Goal: Complete application form

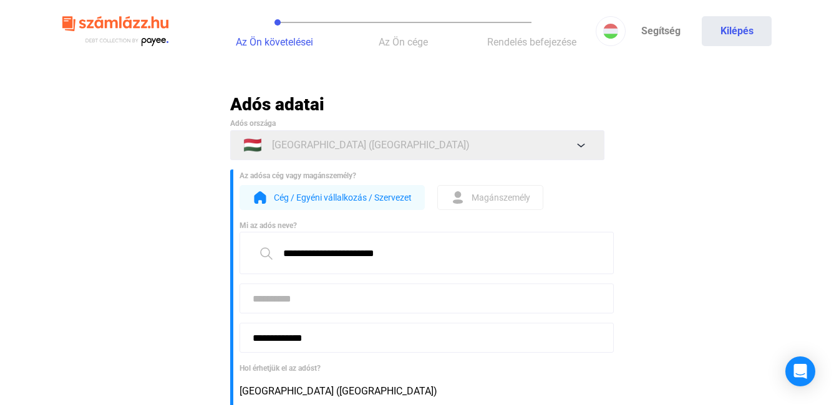
click at [376, 197] on span "Cég / Egyéni vállalkozás / Szervezet" at bounding box center [343, 197] width 138 height 15
click at [266, 303] on input at bounding box center [426, 299] width 374 height 30
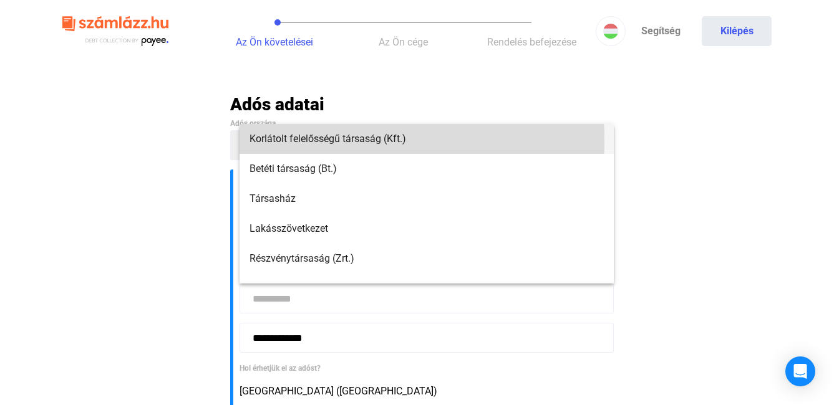
click at [289, 140] on span "Korlátolt felelősségű társaság (Kft.)" at bounding box center [426, 139] width 354 height 15
type input "**********"
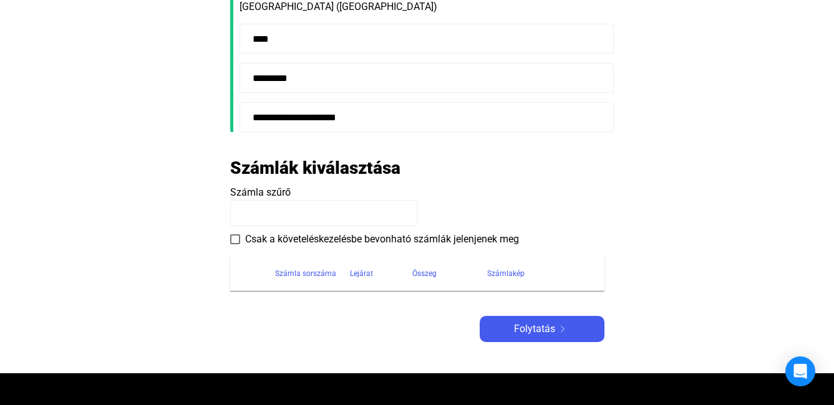
scroll to position [416, 0]
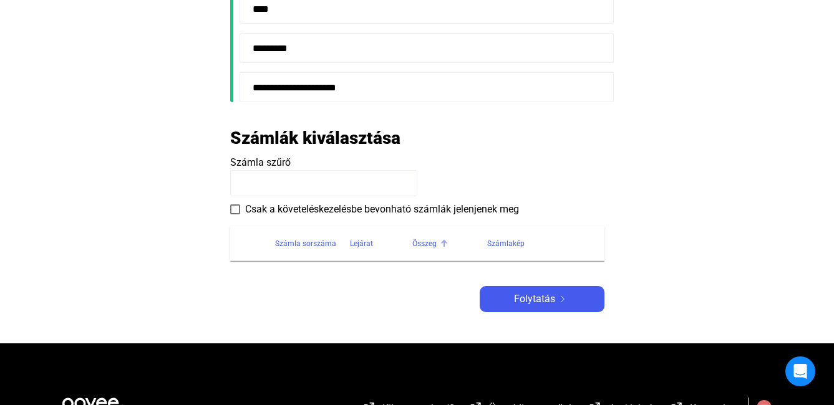
click at [428, 241] on div "Összeg" at bounding box center [424, 243] width 24 height 15
click at [354, 185] on input at bounding box center [323, 183] width 187 height 26
type input "******"
click at [546, 295] on span "Folytatás" at bounding box center [534, 299] width 41 height 15
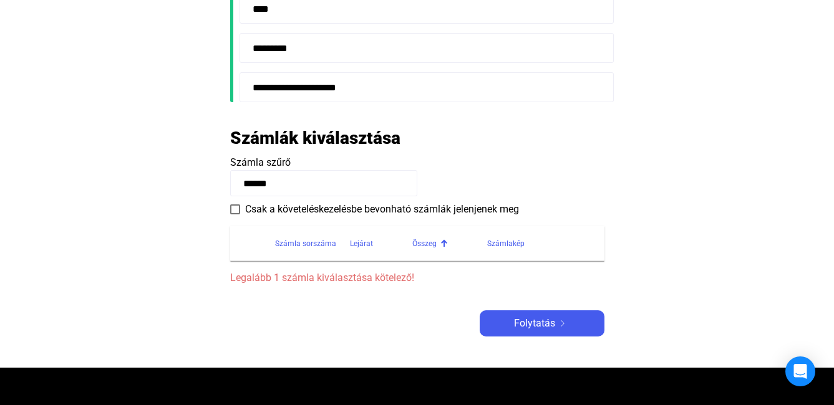
click at [370, 276] on span "Legalább 1 számla kiválasztása kötelező!" at bounding box center [417, 278] width 374 height 15
click at [492, 243] on div "Számlakép" at bounding box center [505, 243] width 37 height 15
click at [502, 245] on div "Számlakép" at bounding box center [505, 243] width 37 height 15
click at [324, 244] on div "Számla sorszáma" at bounding box center [305, 243] width 61 height 15
click at [234, 205] on span at bounding box center [235, 210] width 10 height 10
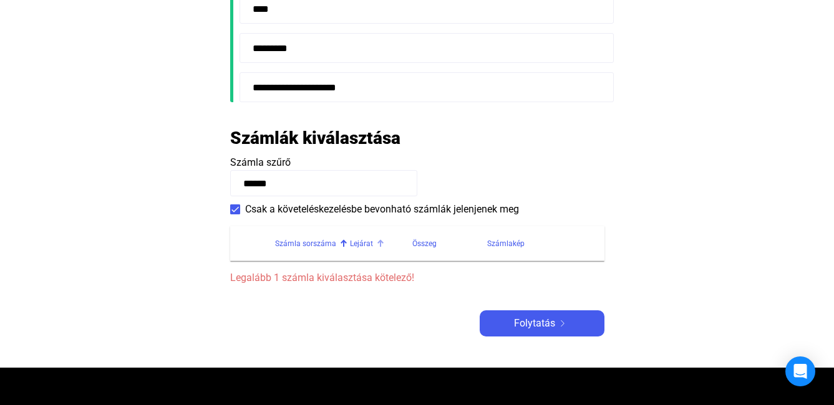
click at [367, 247] on div "Lejárat" at bounding box center [361, 243] width 23 height 15
click at [420, 246] on div "Összeg" at bounding box center [424, 243] width 24 height 15
click at [501, 246] on div "Számlakép" at bounding box center [505, 243] width 37 height 15
drag, startPoint x: 338, startPoint y: 186, endPoint x: 219, endPoint y: 172, distance: 119.9
click at [219, 172] on main "**********" at bounding box center [417, 23] width 834 height 690
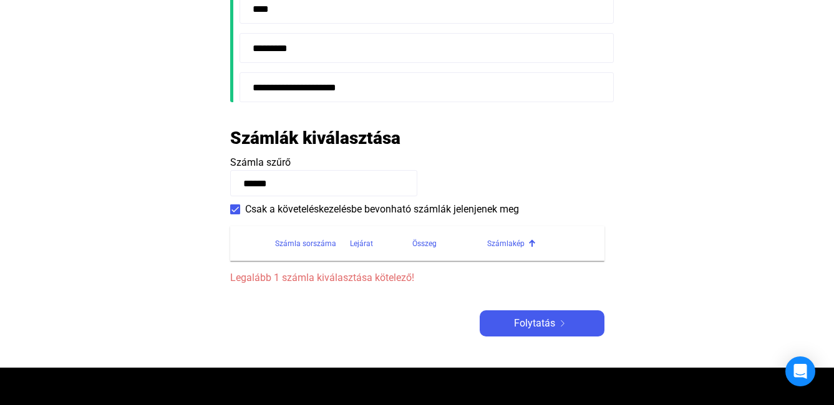
click at [326, 176] on input "******" at bounding box center [323, 183] width 187 height 26
click at [423, 245] on div "Összeg" at bounding box center [424, 243] width 24 height 15
click at [314, 184] on input "******" at bounding box center [323, 183] width 187 height 26
click at [424, 243] on div "Összeg" at bounding box center [424, 243] width 24 height 15
click at [422, 243] on div "Összeg" at bounding box center [424, 243] width 24 height 15
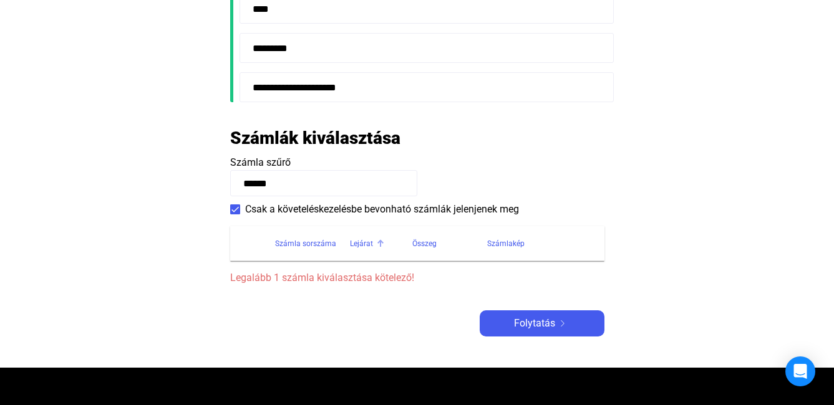
click at [364, 242] on div "Lejárat" at bounding box center [361, 243] width 23 height 15
drag, startPoint x: 282, startPoint y: 180, endPoint x: 188, endPoint y: 178, distance: 93.6
click at [188, 178] on main "**********" at bounding box center [417, 23] width 834 height 690
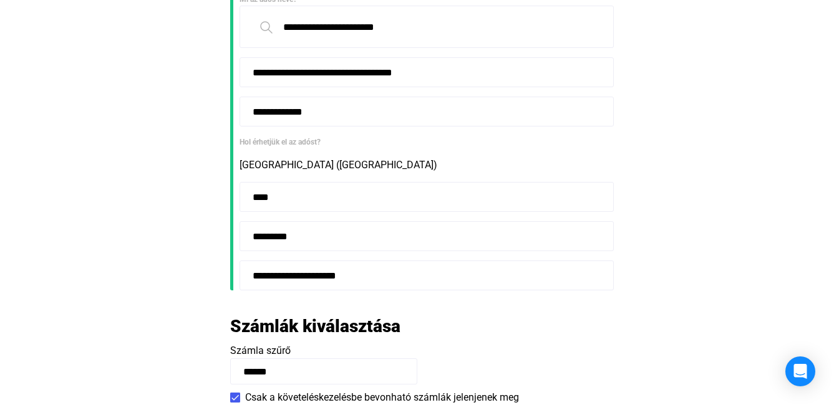
scroll to position [208, 0]
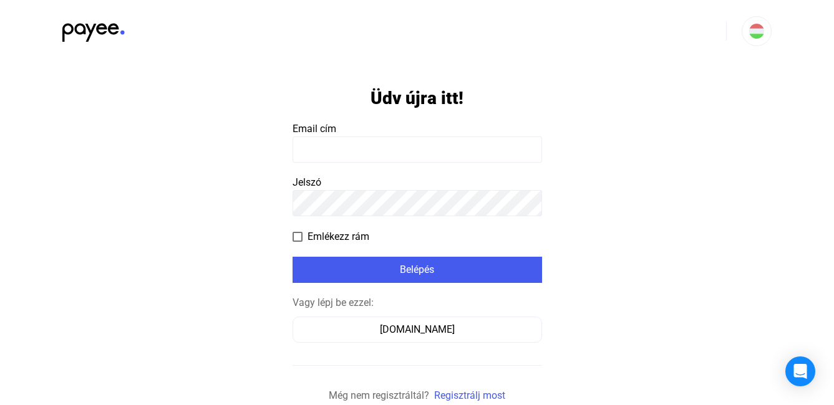
click at [339, 151] on input at bounding box center [416, 150] width 249 height 26
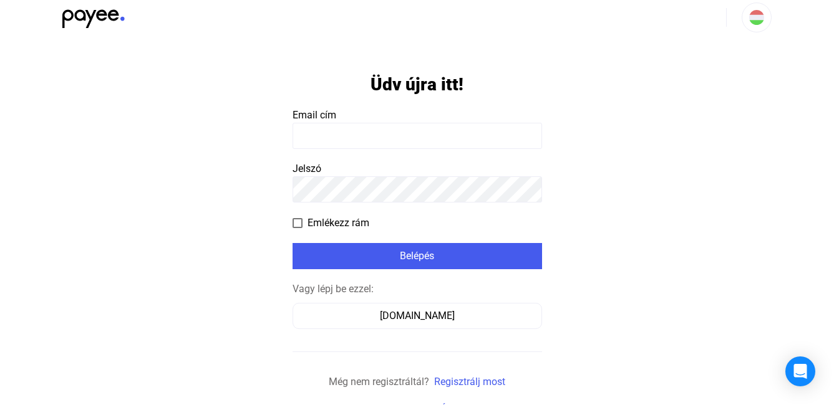
scroll to position [26, 0]
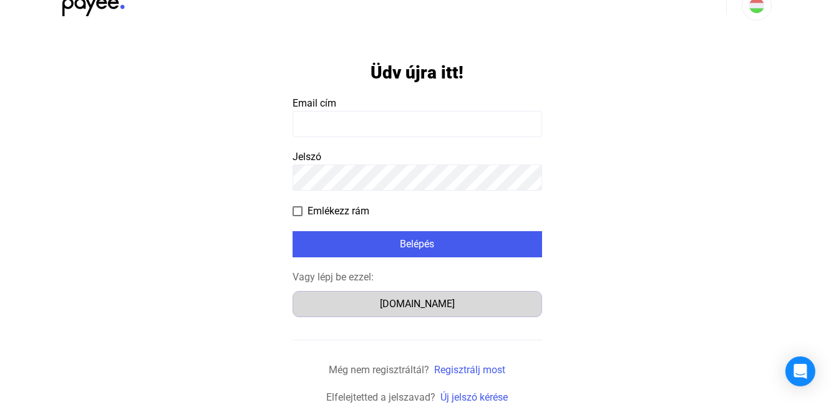
click at [417, 304] on div "[DOMAIN_NAME]" at bounding box center [417, 304] width 241 height 15
